Goal: Task Accomplishment & Management: Manage account settings

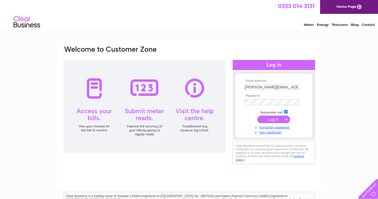
click at [273, 119] on input "submit" at bounding box center [273, 118] width 33 height 7
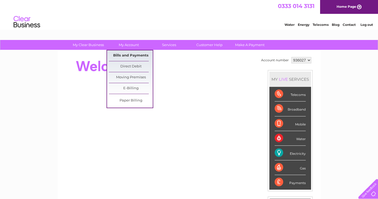
click at [125, 55] on link "Bills and Payments" at bounding box center [131, 55] width 44 height 11
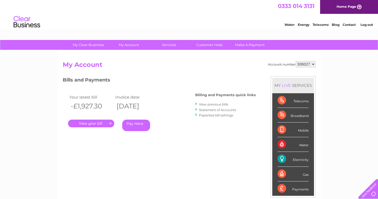
click at [92, 123] on link "." at bounding box center [91, 123] width 46 height 8
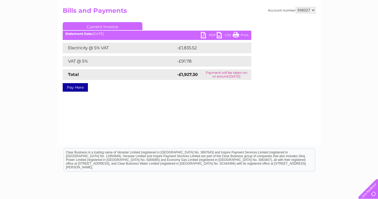
scroll to position [54, 0]
click at [205, 33] on link "PDF" at bounding box center [209, 36] width 16 height 8
